Goal: Navigation & Orientation: Understand site structure

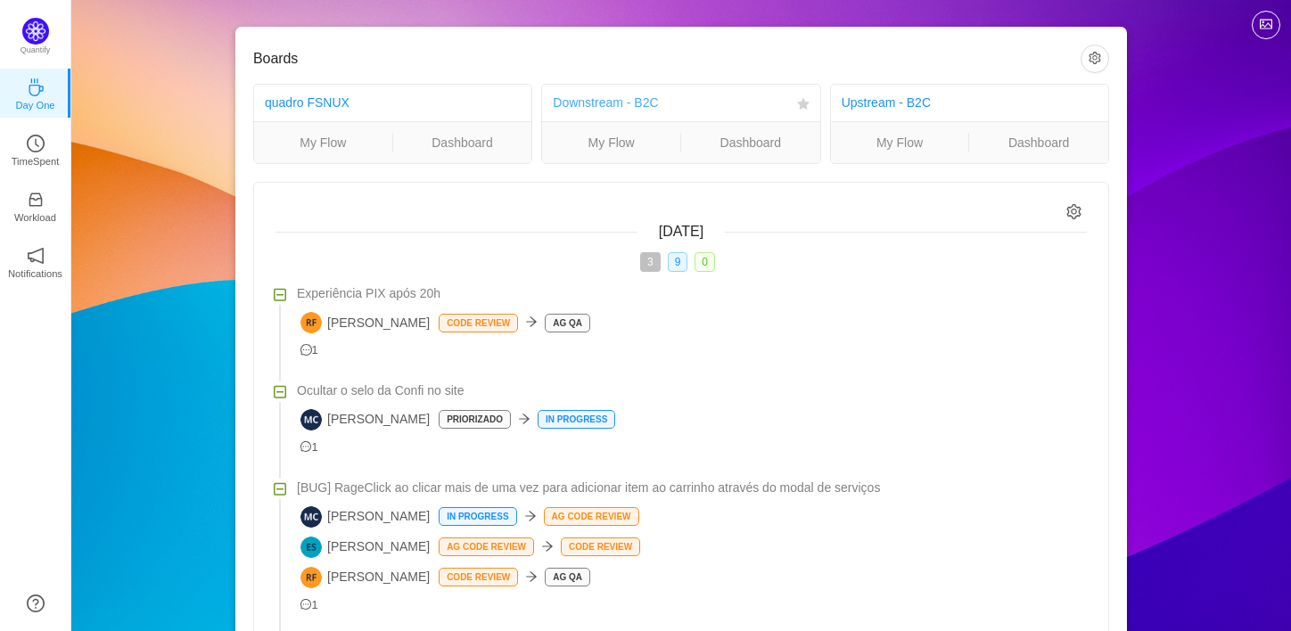
click at [627, 100] on link "Downstream - B2C" at bounding box center [605, 102] width 105 height 14
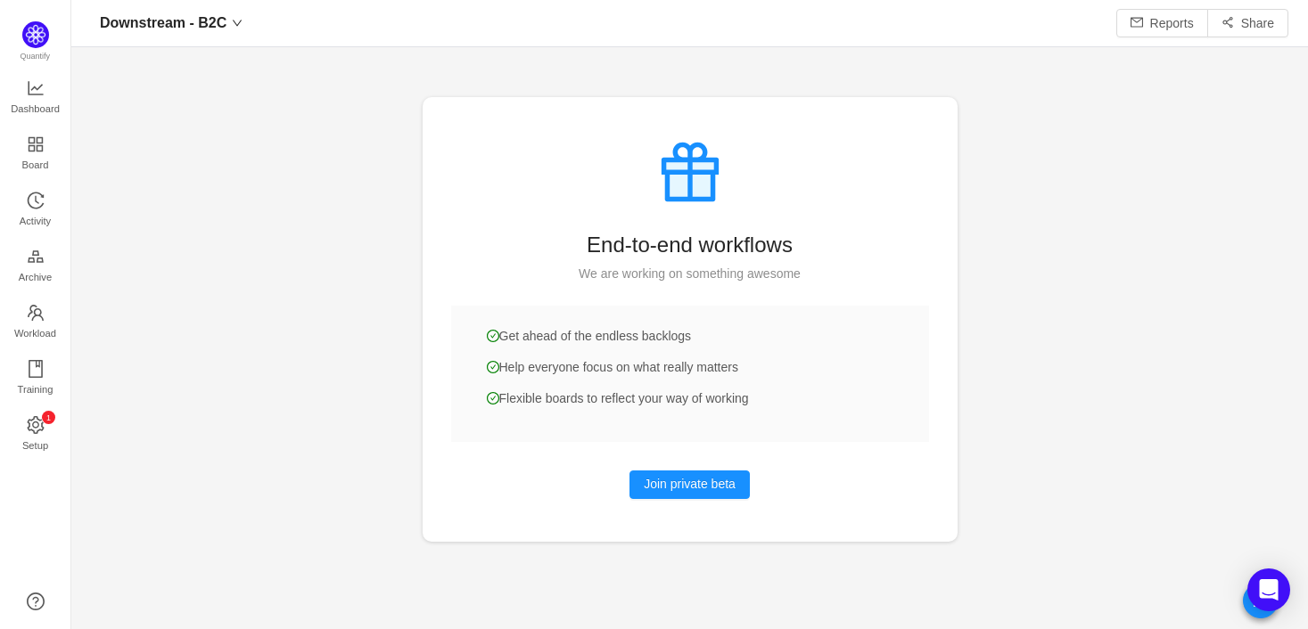
scroll to position [596, 1187]
click at [37, 150] on span "Board" at bounding box center [35, 165] width 27 height 36
click at [37, 149] on span "Board" at bounding box center [35, 165] width 27 height 36
click at [37, 151] on span "Board" at bounding box center [35, 165] width 27 height 36
click at [719, 493] on button "Join private beta" at bounding box center [689, 485] width 120 height 29
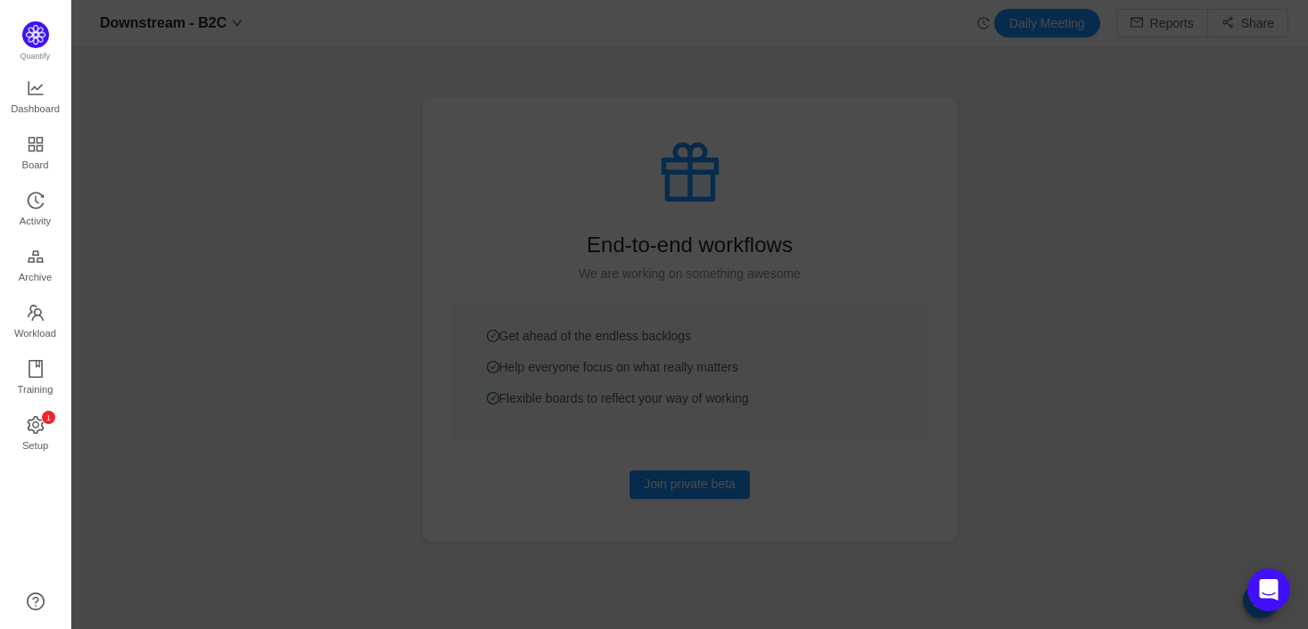
click at [982, 140] on div at bounding box center [689, 314] width 1237 height 629
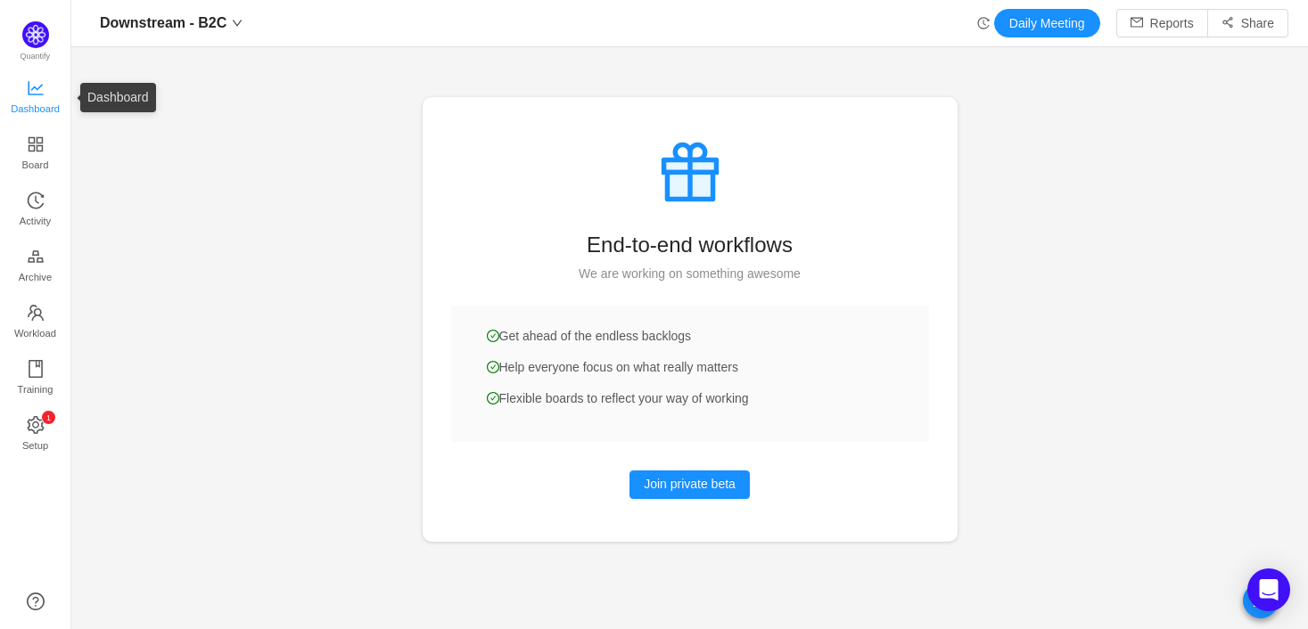
click at [29, 95] on span "Dashboard" at bounding box center [35, 109] width 49 height 36
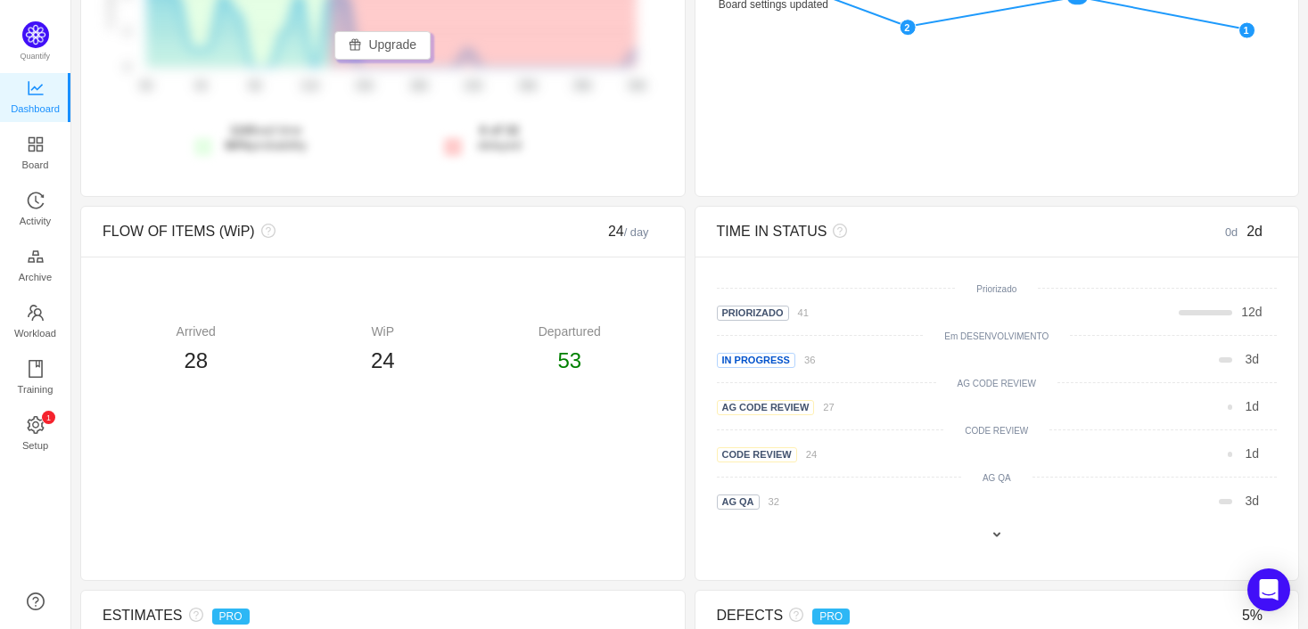
scroll to position [669, 0]
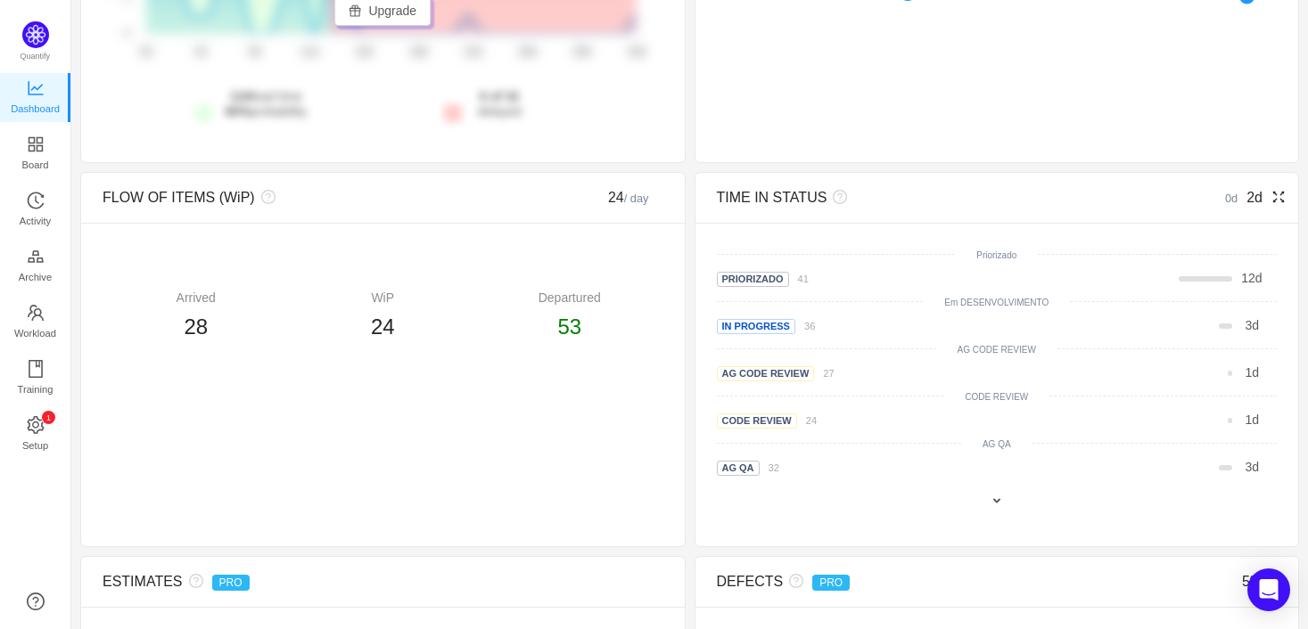
click at [1271, 201] on icon "icon: fullscreen" at bounding box center [1278, 197] width 14 height 14
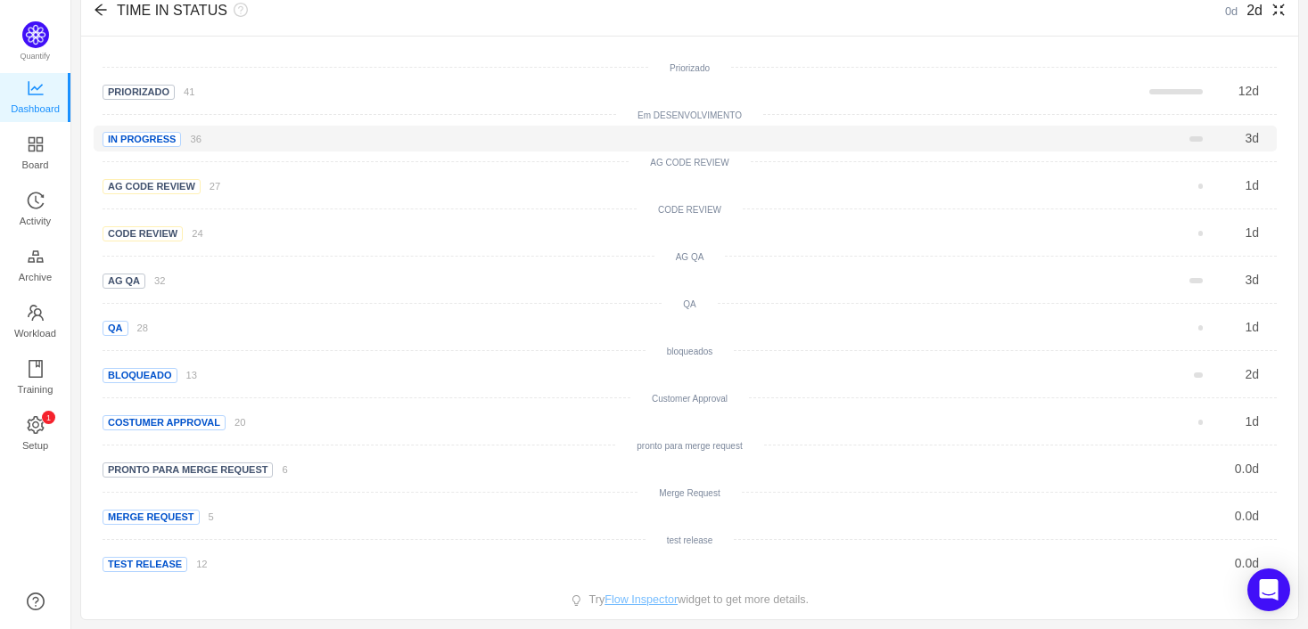
click at [150, 136] on span "In Progress" at bounding box center [142, 139] width 78 height 15
click at [199, 134] on div "In Progress 36" at bounding box center [347, 138] width 489 height 19
click at [194, 138] on small "36" at bounding box center [195, 139] width 11 height 11
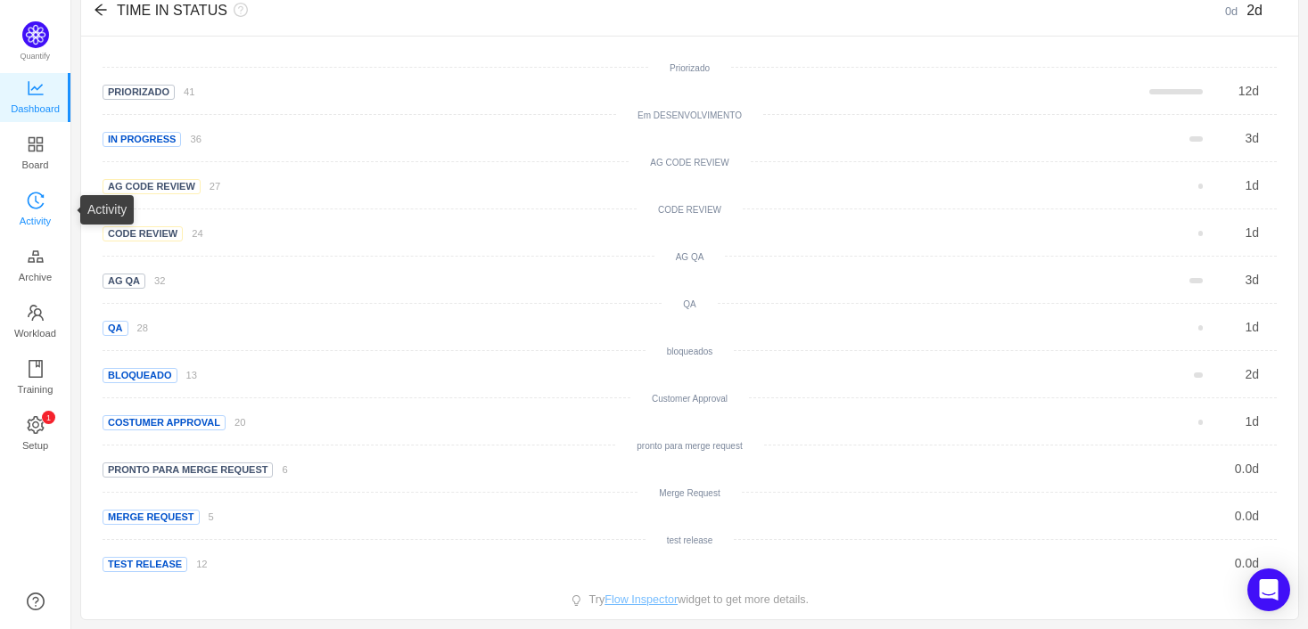
click at [36, 210] on span "Activity" at bounding box center [35, 221] width 31 height 36
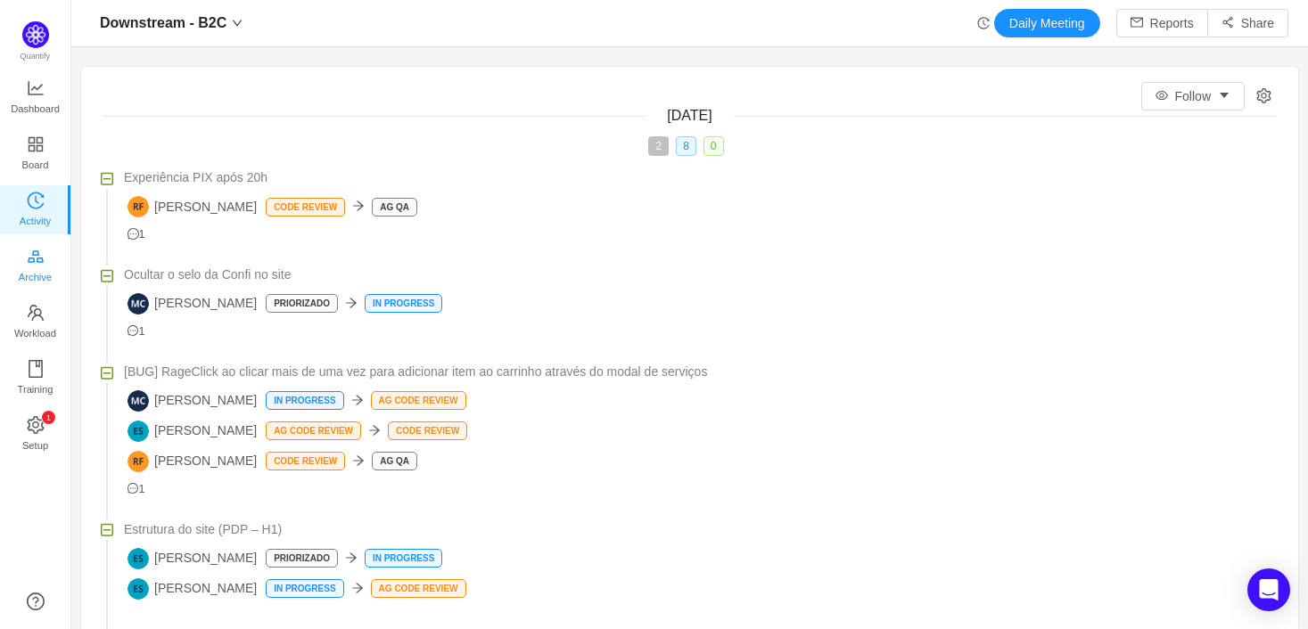
click at [41, 250] on icon "icon: gold" at bounding box center [36, 257] width 18 height 18
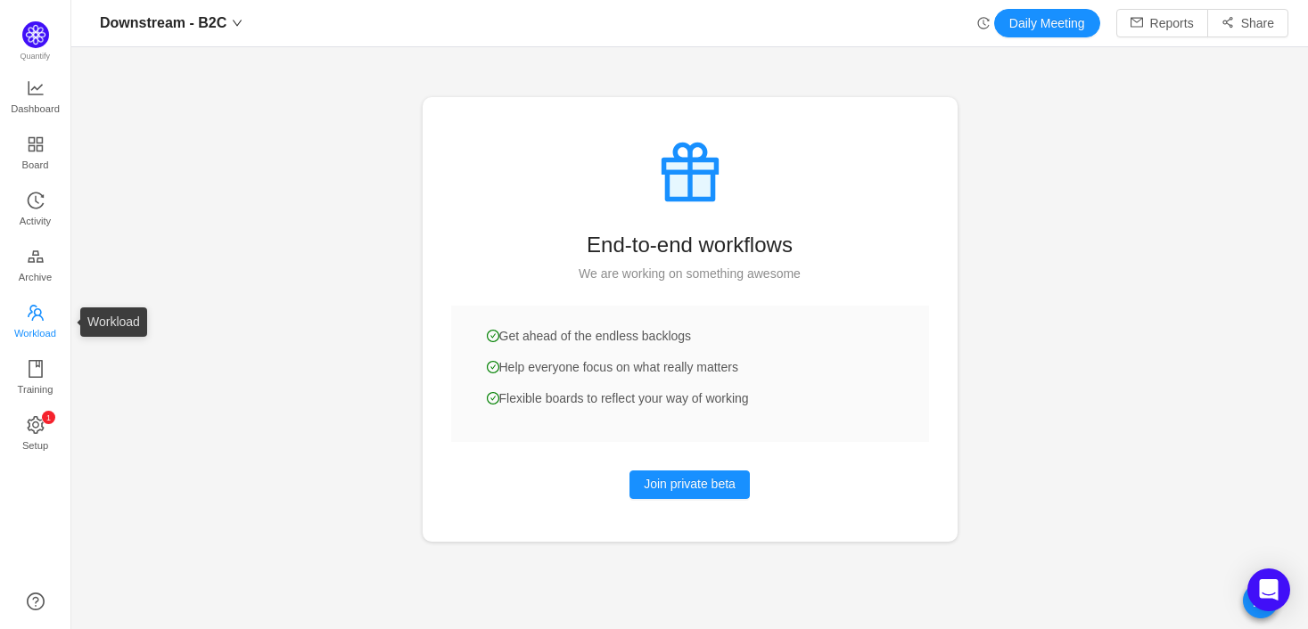
click at [40, 316] on span "Workload" at bounding box center [35, 334] width 42 height 36
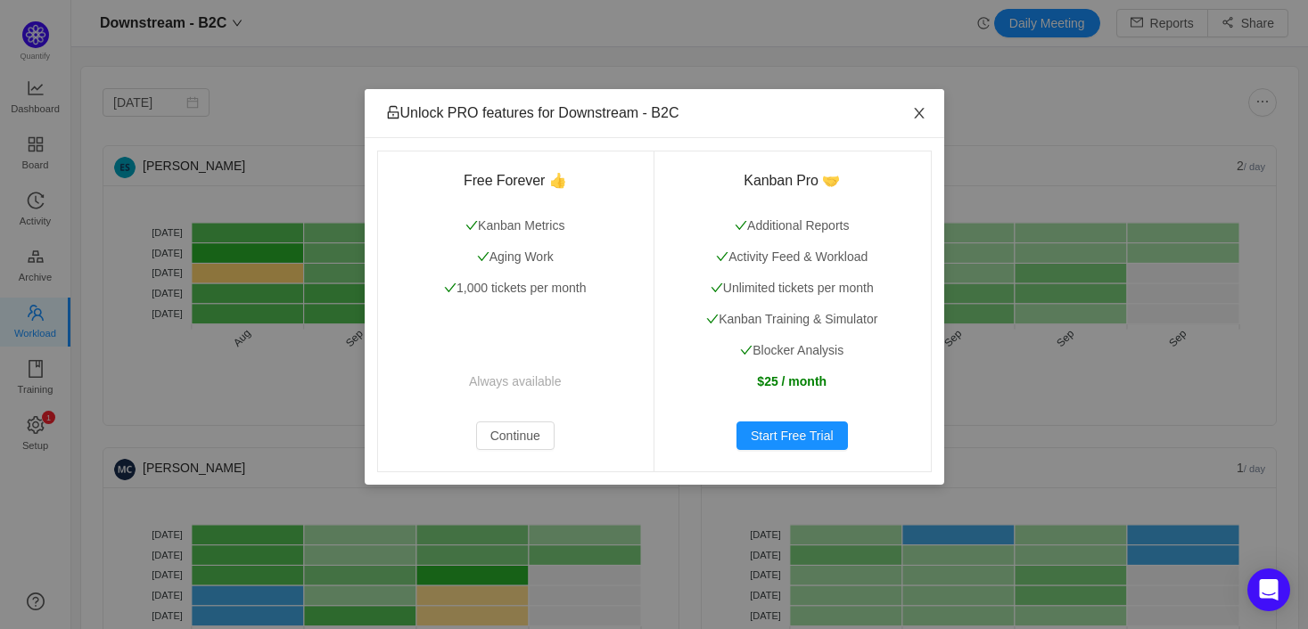
click at [918, 109] on icon "icon: close" at bounding box center [919, 113] width 14 height 14
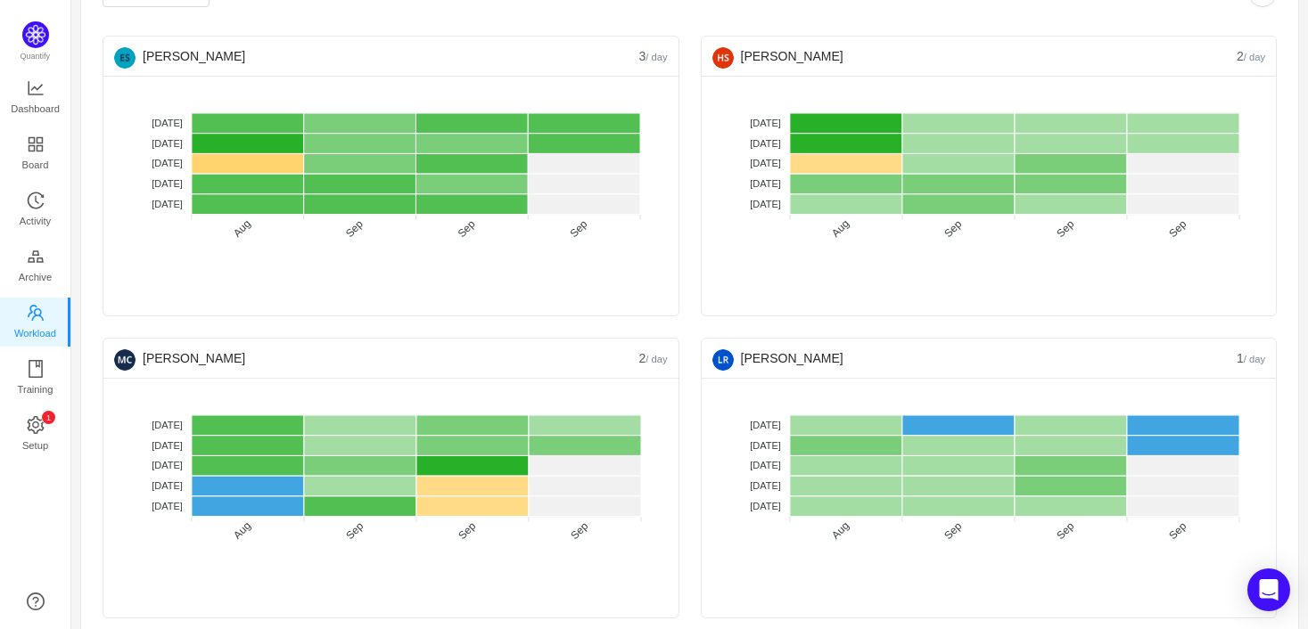
scroll to position [111, 0]
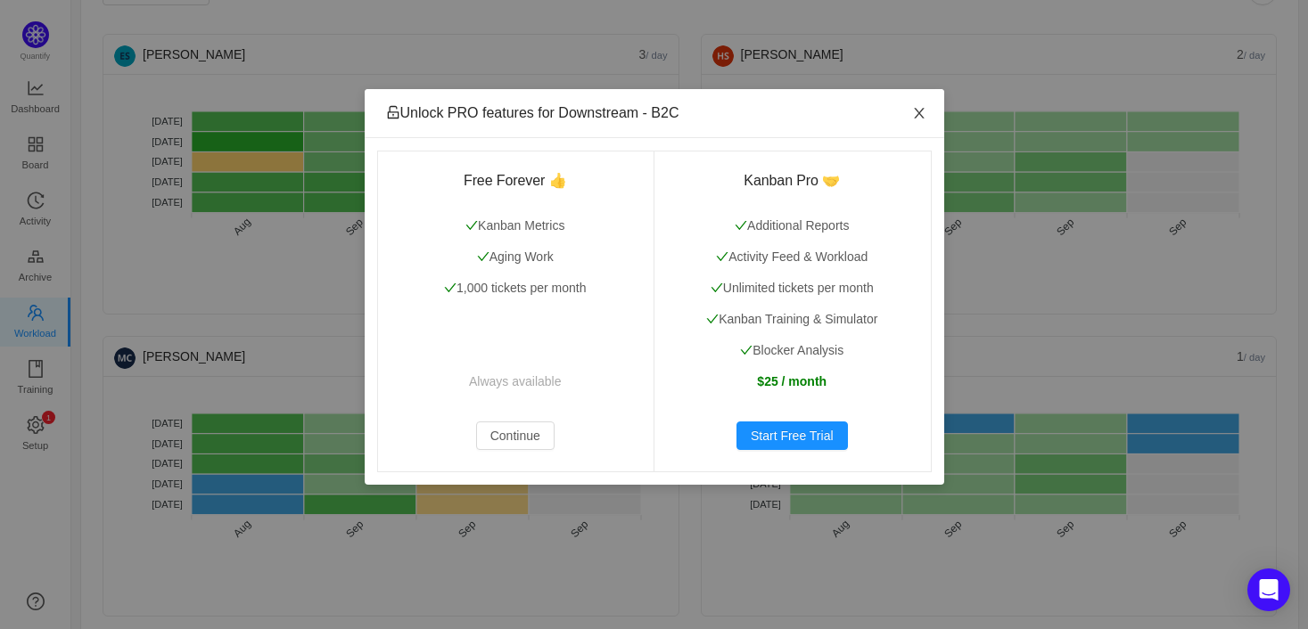
click at [918, 111] on icon "icon: close" at bounding box center [919, 113] width 14 height 14
click at [918, 111] on icon "icon: close" at bounding box center [919, 113] width 10 height 11
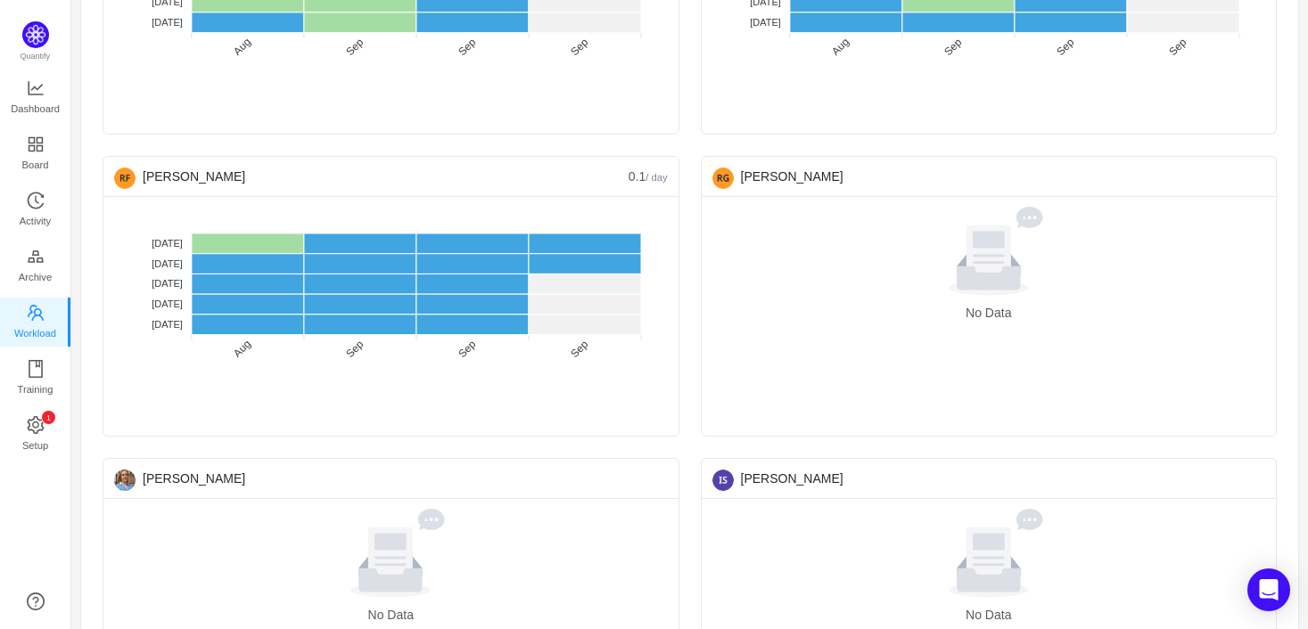
scroll to position [1114, 0]
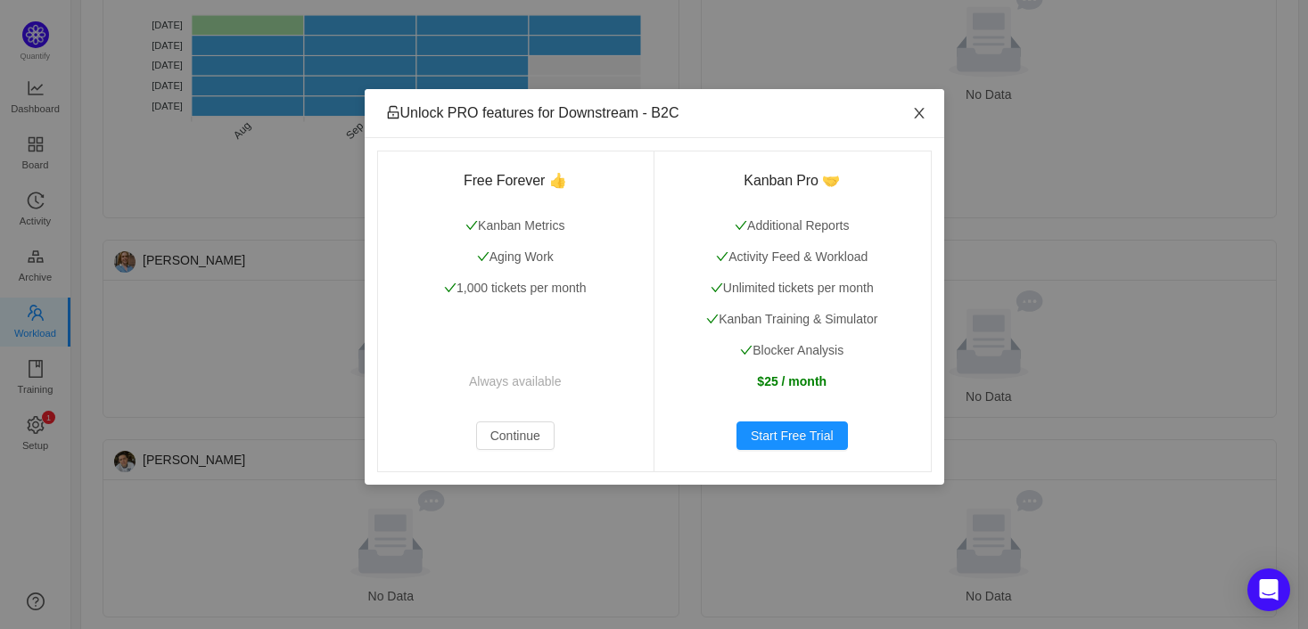
click at [916, 109] on icon "icon: close" at bounding box center [919, 113] width 14 height 14
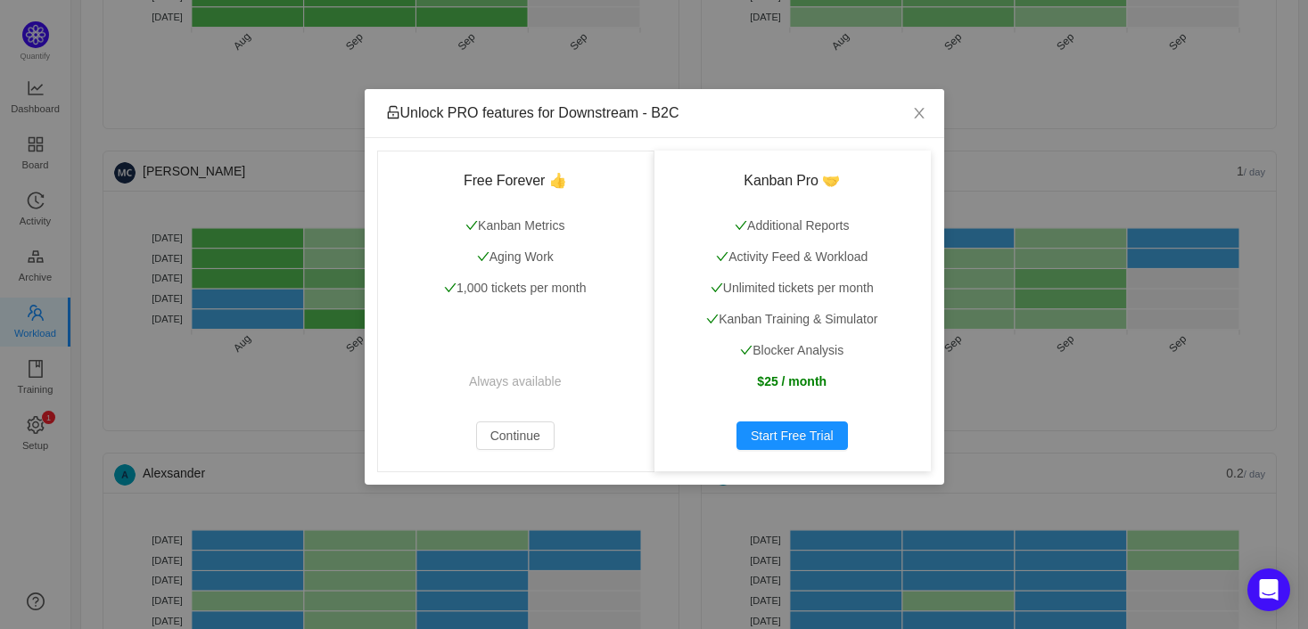
scroll to position [67, 0]
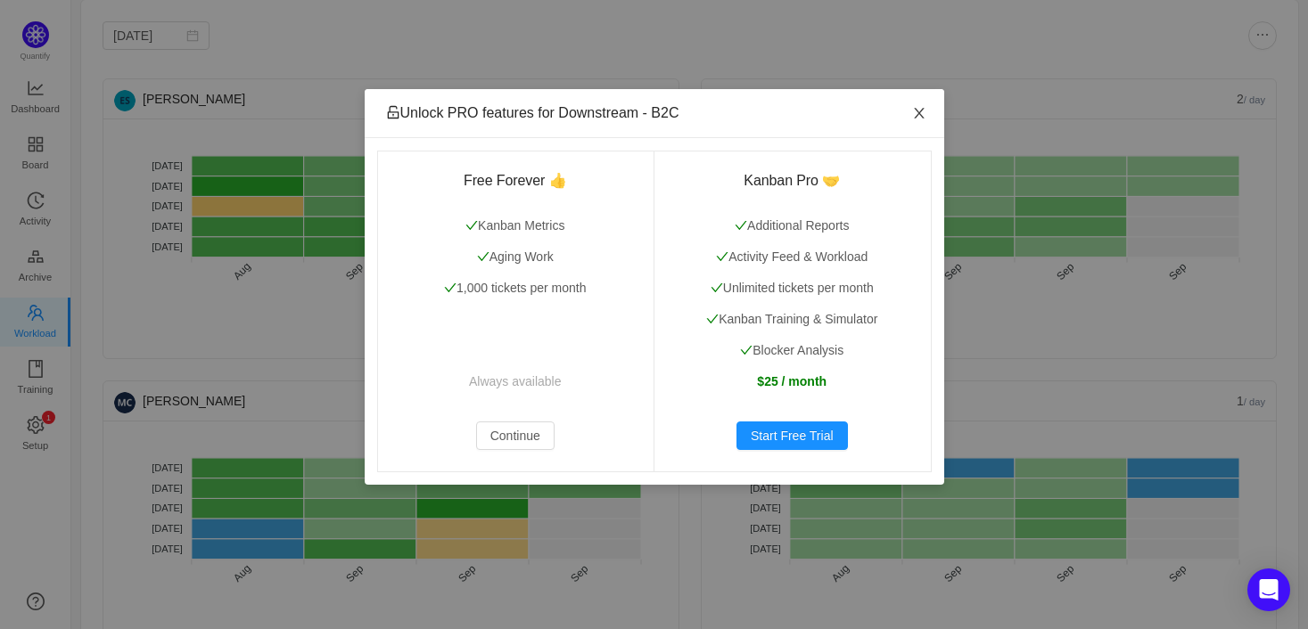
click at [920, 111] on icon "icon: close" at bounding box center [919, 113] width 14 height 14
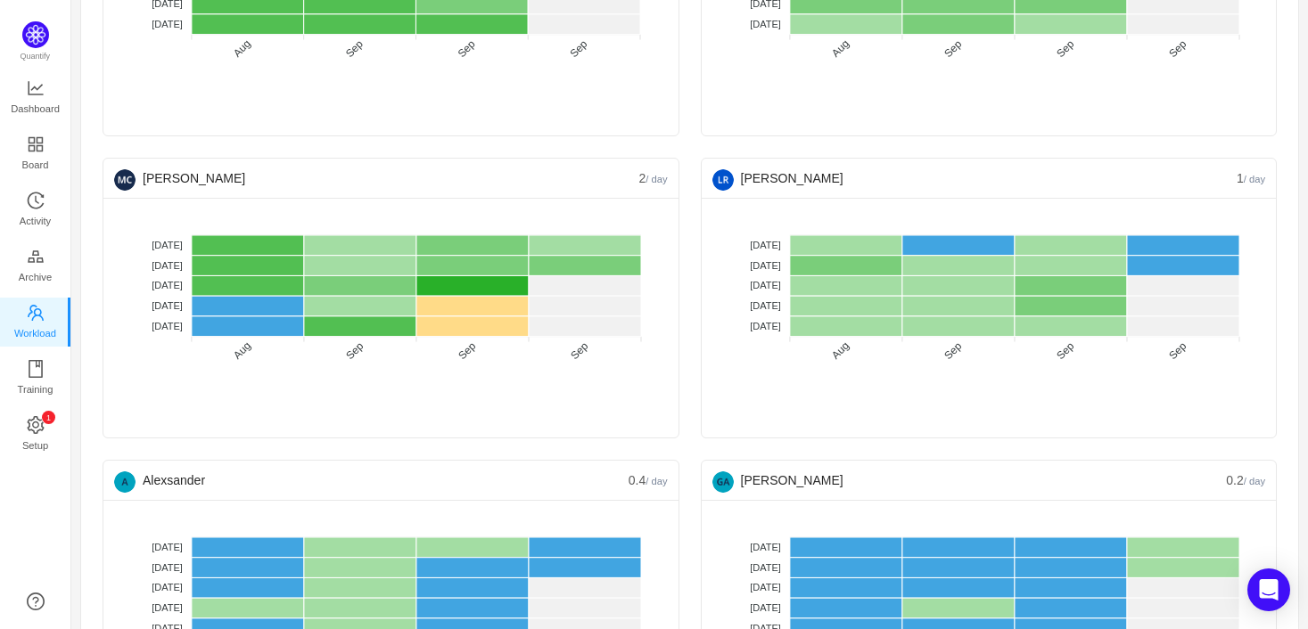
scroll to position [401, 0]
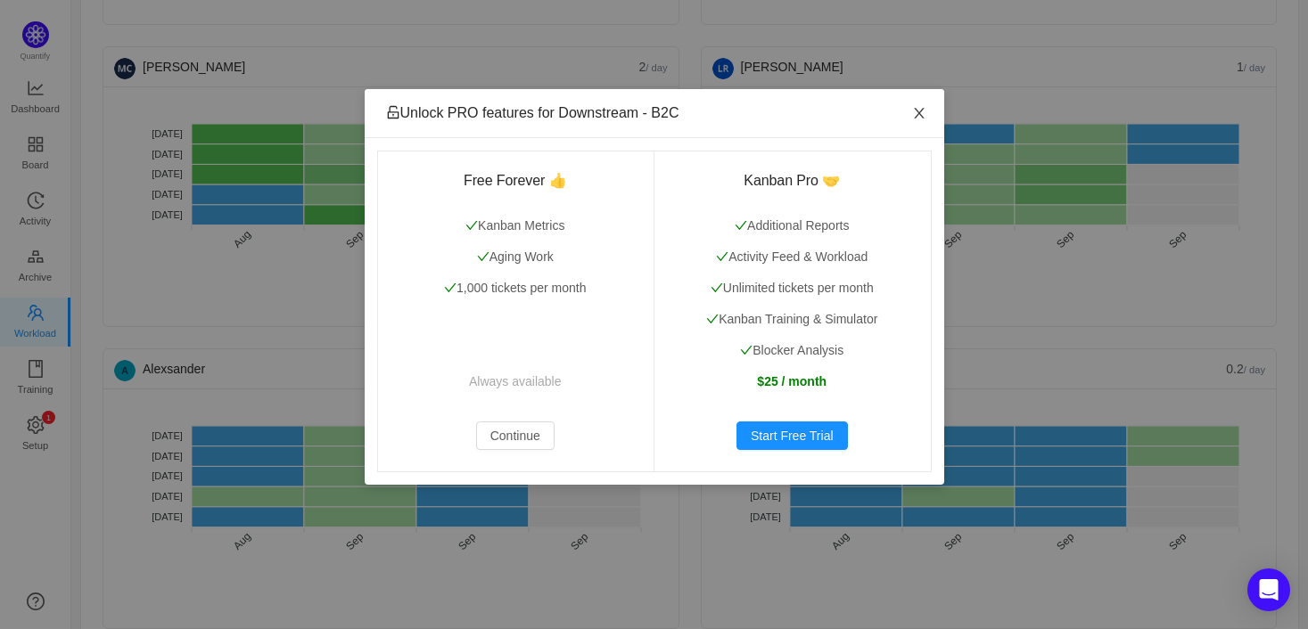
click at [915, 114] on icon "icon: close" at bounding box center [919, 113] width 14 height 14
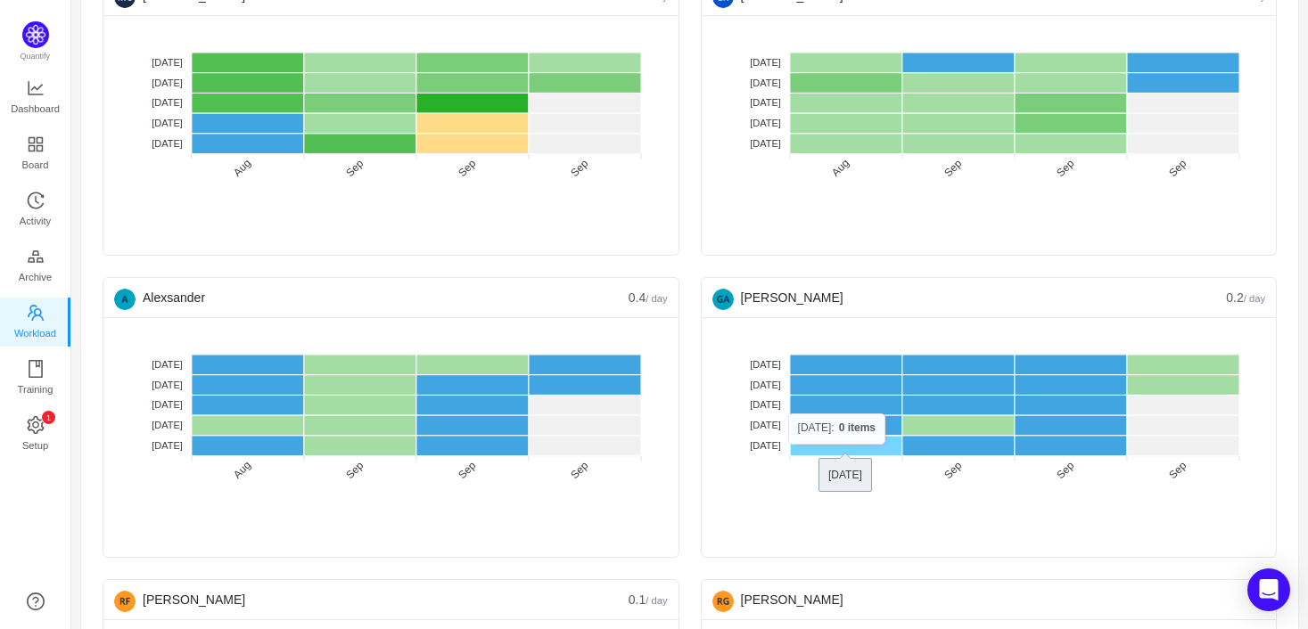
scroll to position [513, 0]
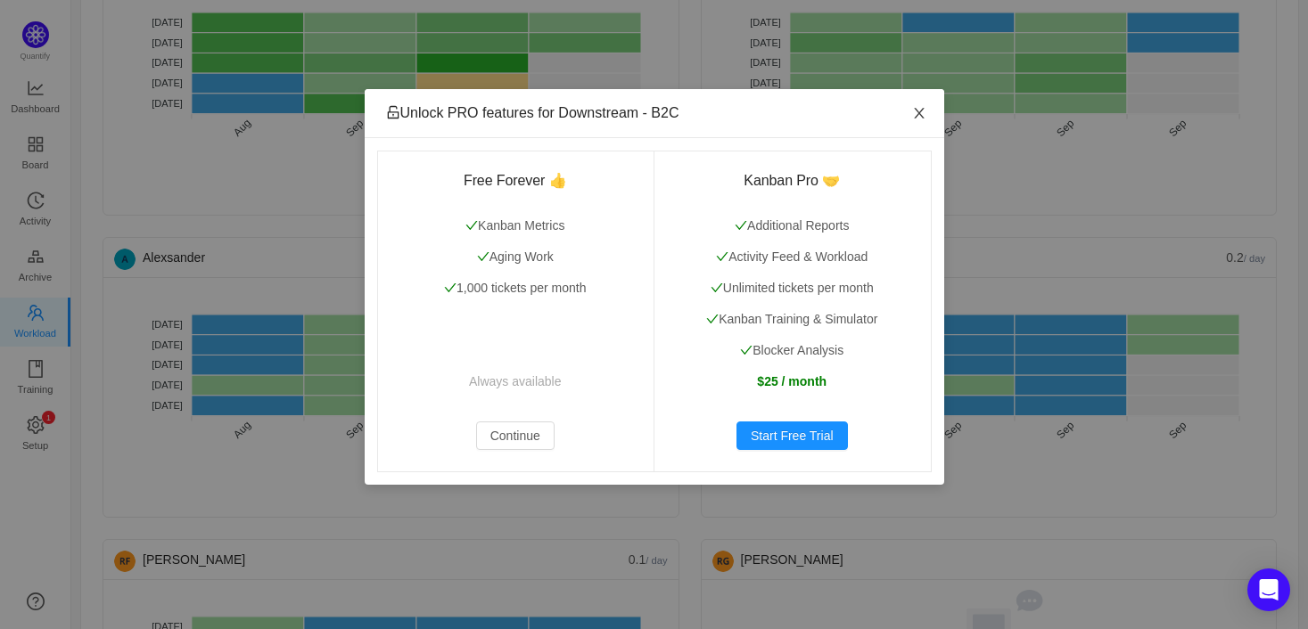
click at [912, 110] on icon "icon: close" at bounding box center [919, 113] width 14 height 14
click at [920, 119] on icon "icon: close" at bounding box center [919, 113] width 14 height 14
click at [510, 428] on button "Continue" at bounding box center [515, 436] width 78 height 29
click at [916, 111] on icon "icon: close" at bounding box center [919, 113] width 10 height 11
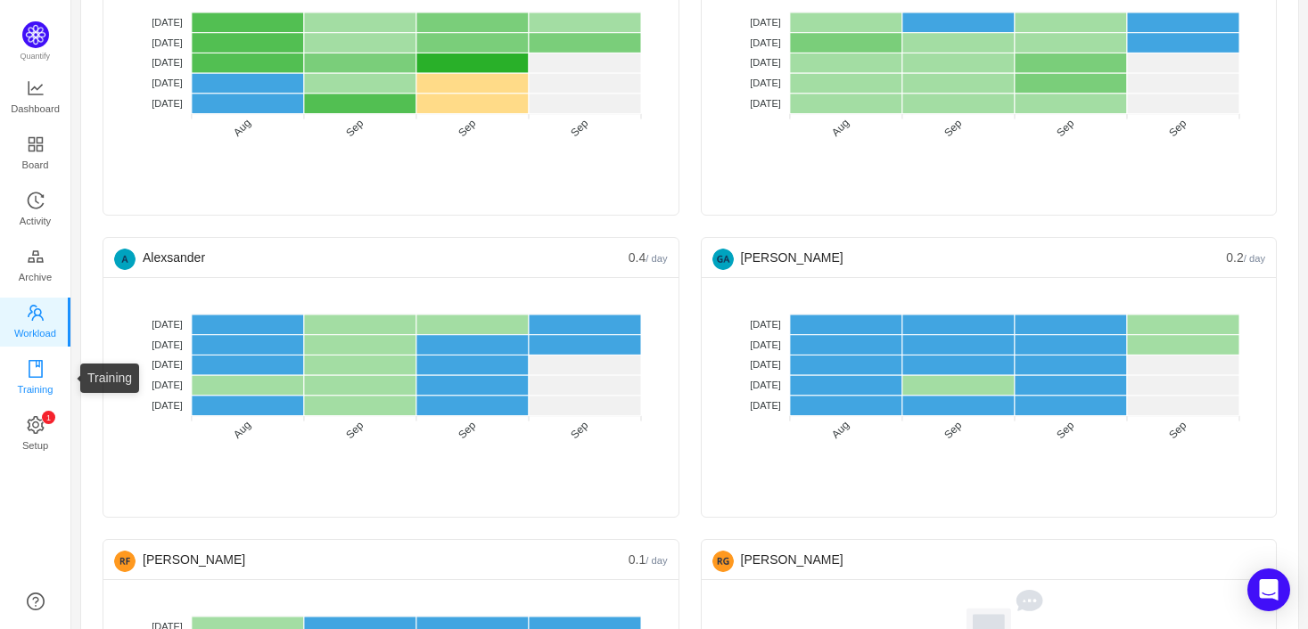
click at [34, 372] on span "Training" at bounding box center [35, 390] width 36 height 36
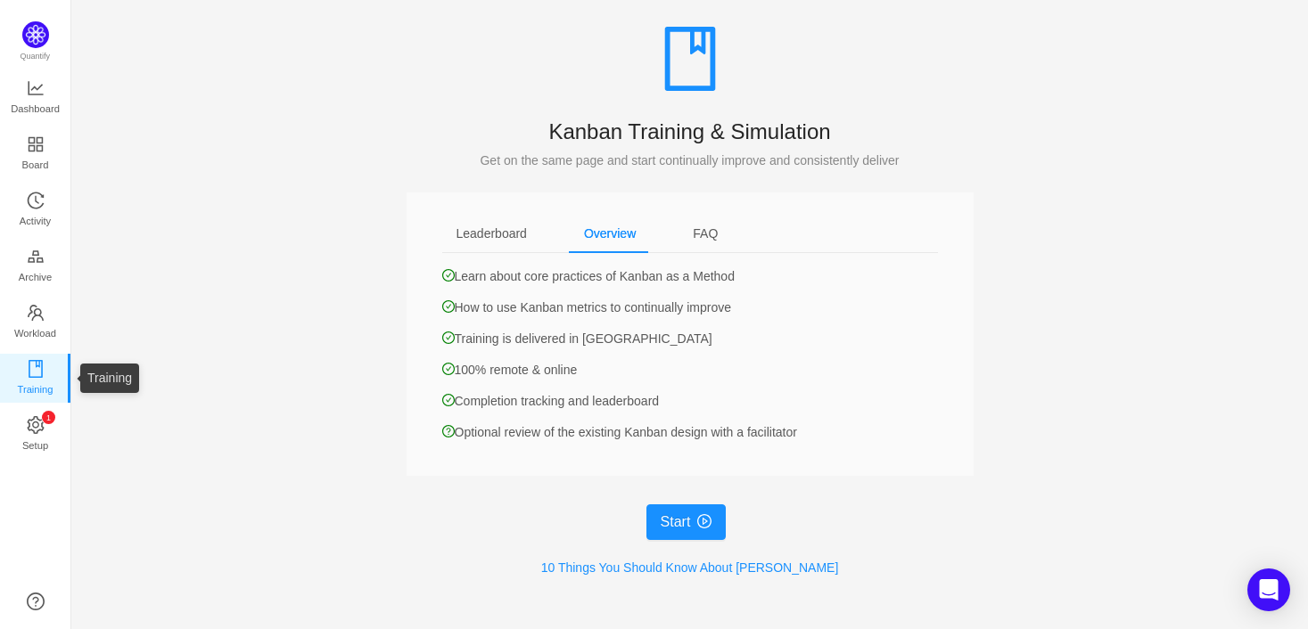
scroll to position [81, 0]
click at [37, 207] on span "Activity" at bounding box center [35, 221] width 31 height 36
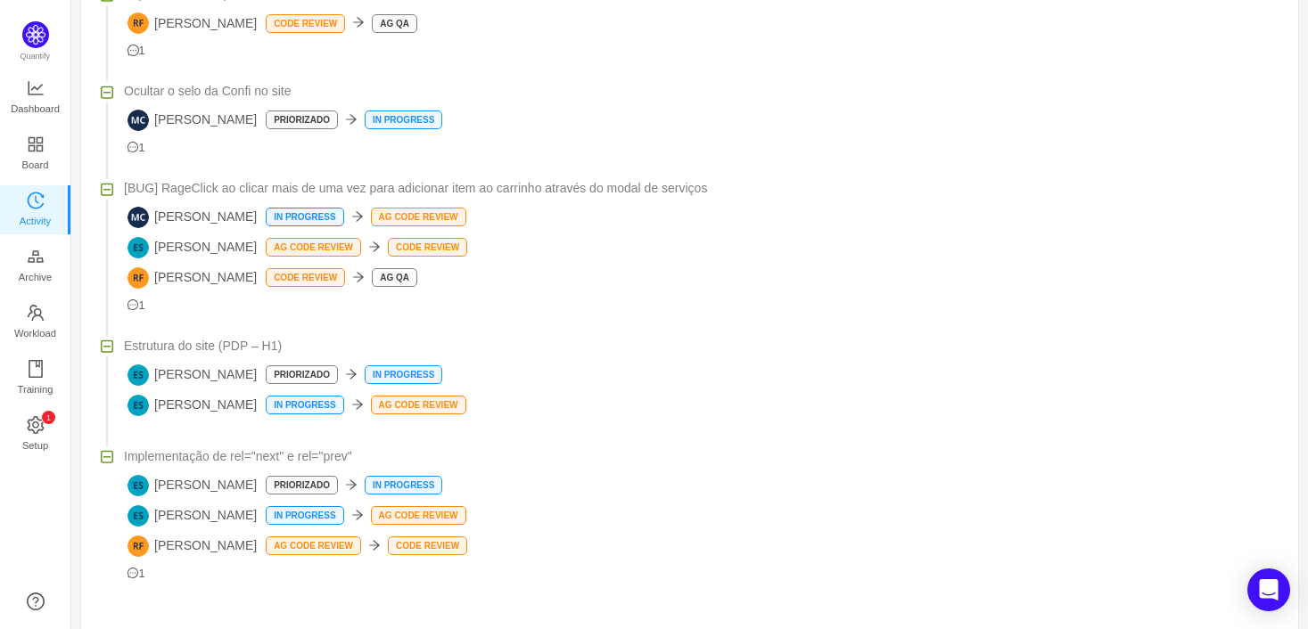
scroll to position [223, 0]
